Goal: Task Accomplishment & Management: Use online tool/utility

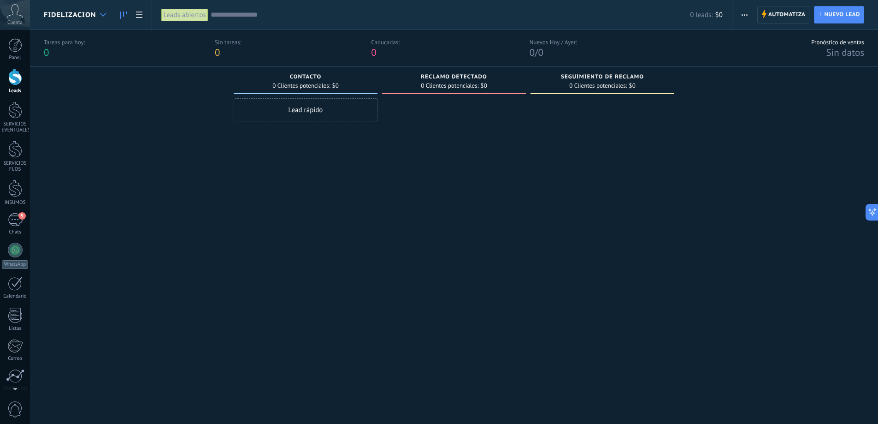
click at [100, 13] on icon at bounding box center [103, 15] width 6 height 4
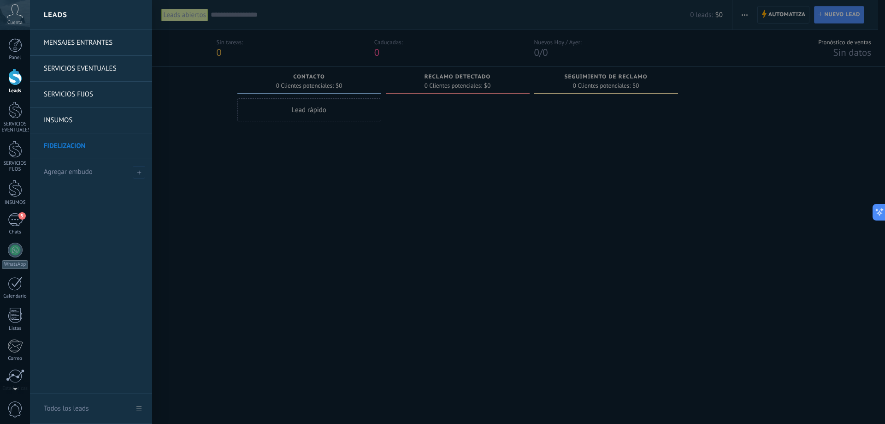
click at [91, 92] on link "SERVICIOS FIJOS" at bounding box center [93, 95] width 99 height 26
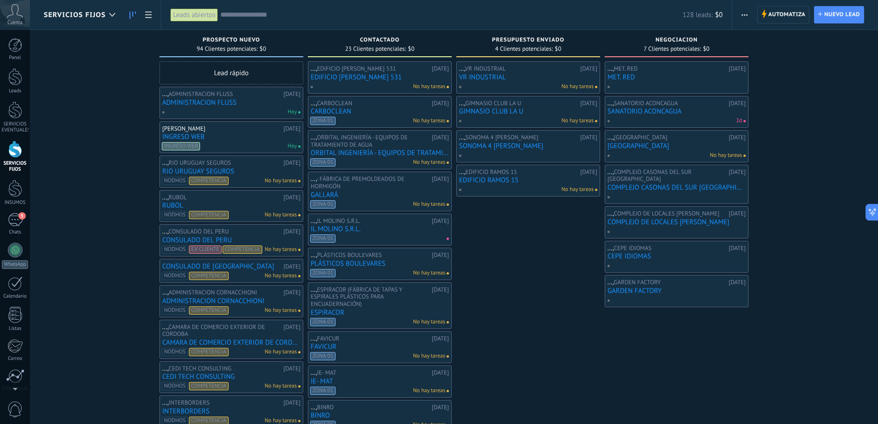
click at [238, 16] on input "text" at bounding box center [451, 15] width 462 height 10
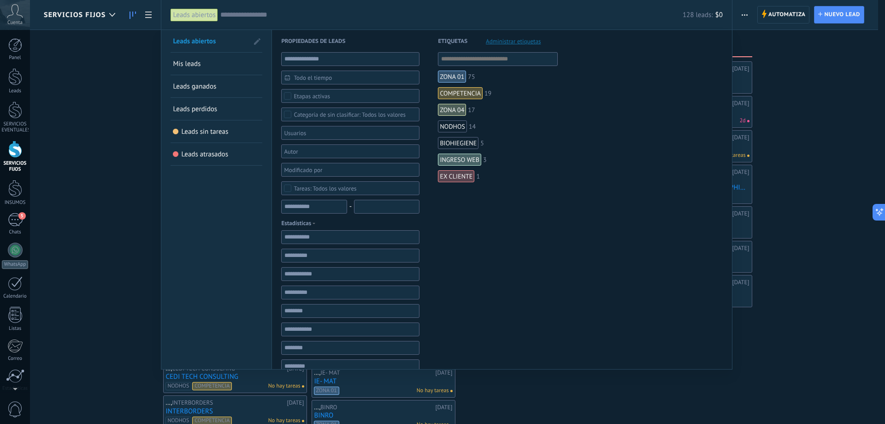
click at [466, 90] on div "COMPETENCIA" at bounding box center [460, 93] width 45 height 12
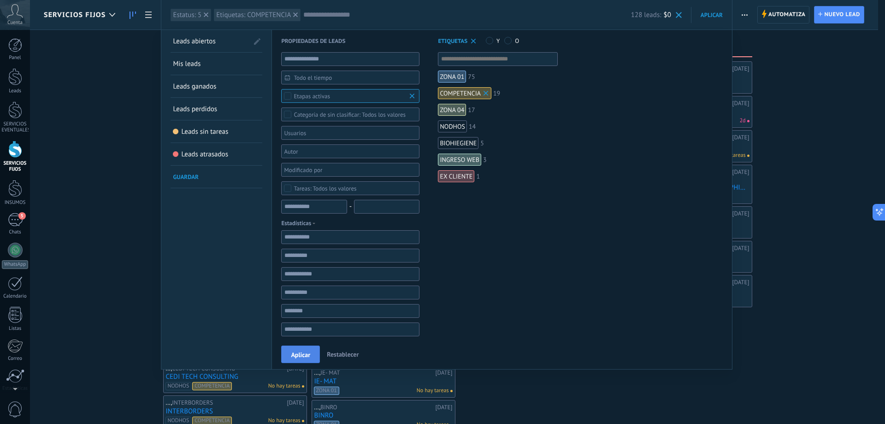
click at [296, 352] on span "Aplicar" at bounding box center [300, 354] width 19 height 6
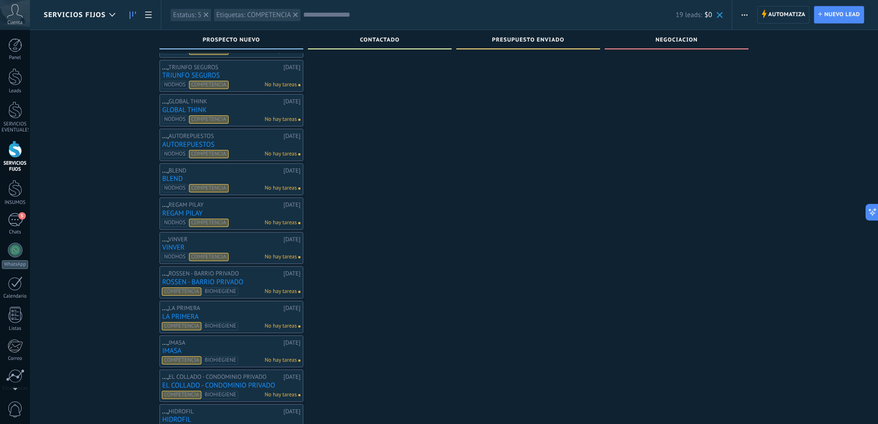
scroll to position [277, 0]
